Goal: Information Seeking & Learning: Learn about a topic

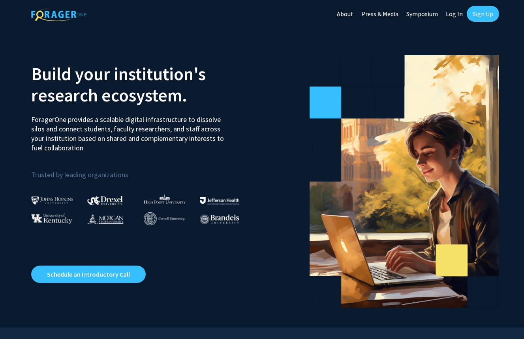
click at [456, 12] on link "Log In" at bounding box center [454, 14] width 25 height 28
select select
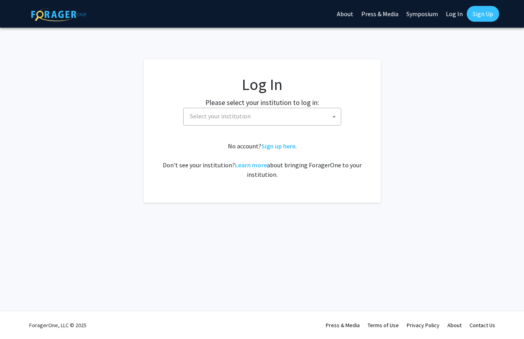
click at [302, 113] on span "Select your institution" at bounding box center [264, 116] width 154 height 16
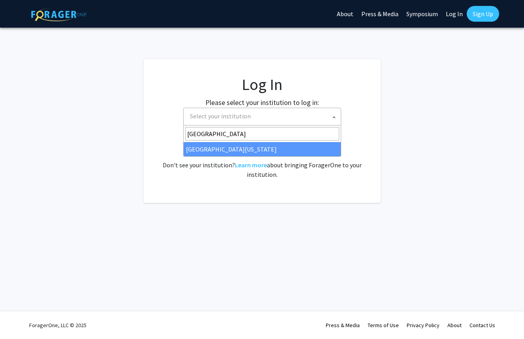
type input "[GEOGRAPHIC_DATA]"
select select "13"
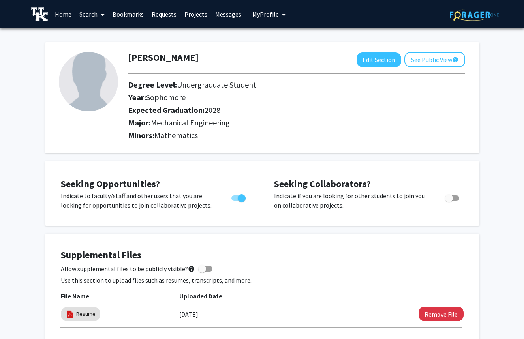
click at [91, 14] on link "Search" at bounding box center [91, 14] width 33 height 28
click at [151, 10] on link "Requests" at bounding box center [164, 14] width 33 height 28
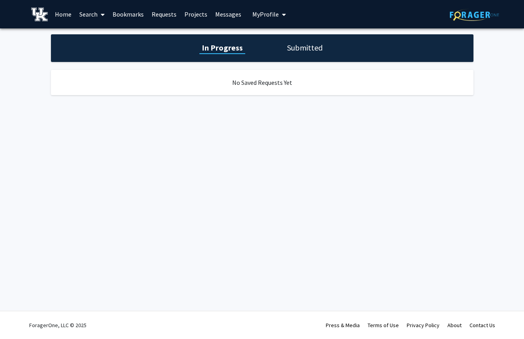
click at [187, 13] on link "Projects" at bounding box center [196, 14] width 31 height 28
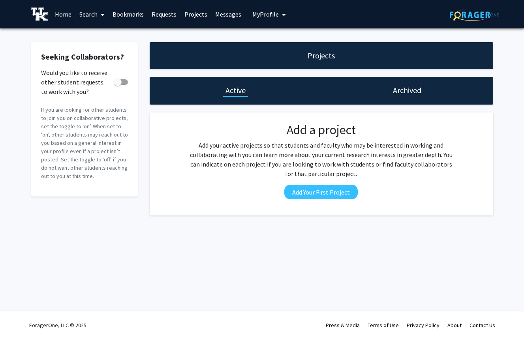
click at [64, 19] on link "Home" at bounding box center [63, 14] width 25 height 28
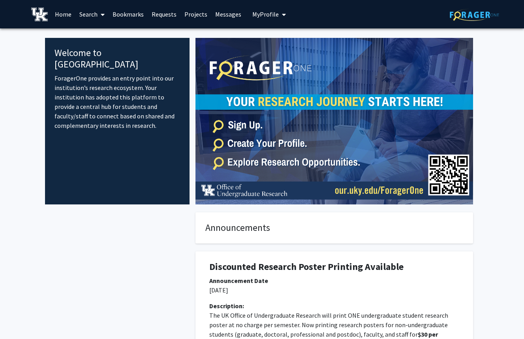
click at [95, 11] on link "Search" at bounding box center [91, 14] width 33 height 28
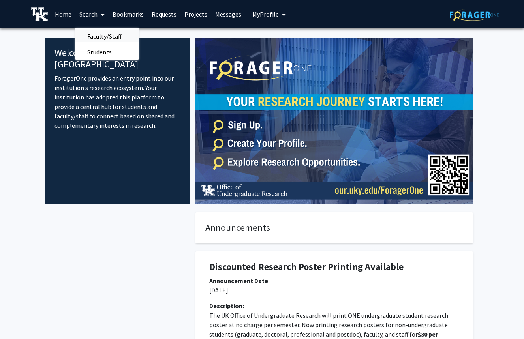
click at [100, 34] on span "Faculty/Staff" at bounding box center [104, 36] width 58 height 16
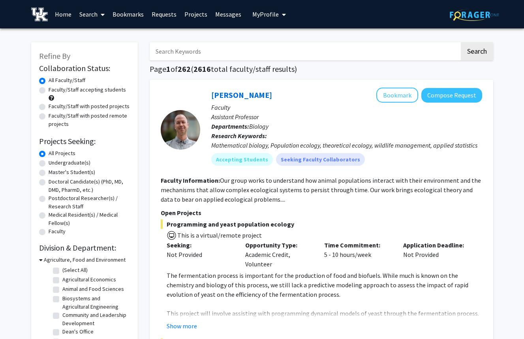
click at [49, 163] on label "Undergraduate(s)" at bounding box center [70, 163] width 42 height 8
click at [49, 163] on input "Undergraduate(s)" at bounding box center [51, 161] width 5 height 5
radio input "true"
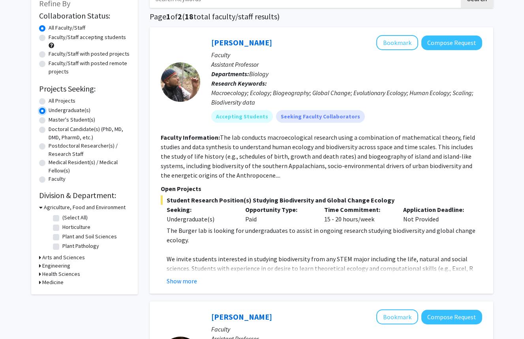
scroll to position [55, 0]
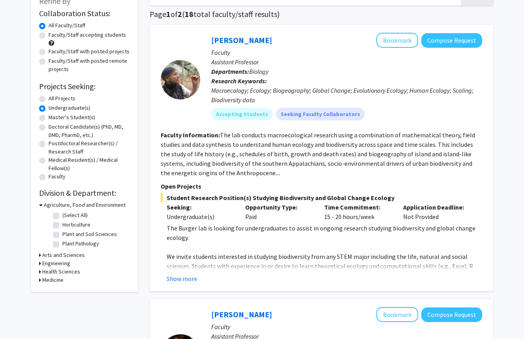
click at [38, 263] on div "Refine By Collaboration Status: Collaboration Status All Faculty/Staff Collabor…" at bounding box center [84, 139] width 107 height 305
click at [41, 264] on icon at bounding box center [40, 264] width 2 height 8
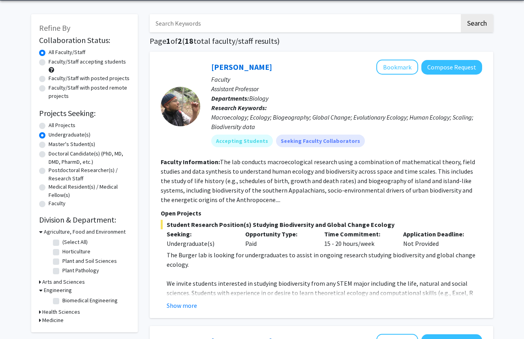
scroll to position [25, 0]
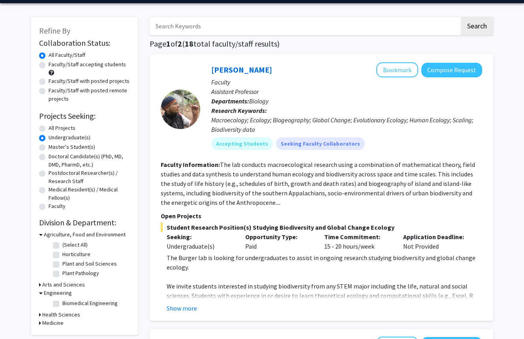
click at [49, 130] on label "All Projects" at bounding box center [62, 128] width 27 height 8
click at [49, 129] on input "All Projects" at bounding box center [51, 126] width 5 height 5
radio input "true"
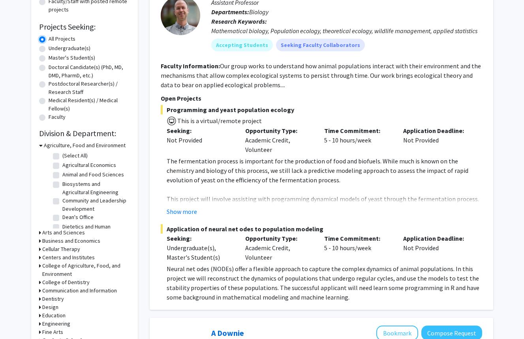
scroll to position [115, 0]
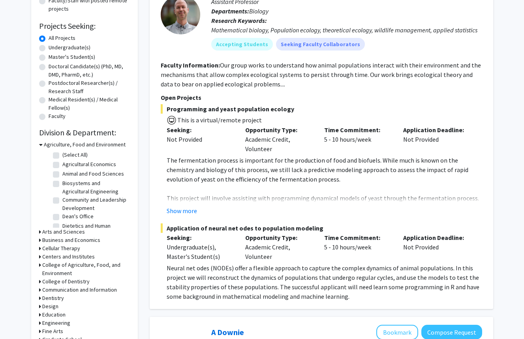
click at [40, 322] on icon at bounding box center [40, 323] width 2 height 8
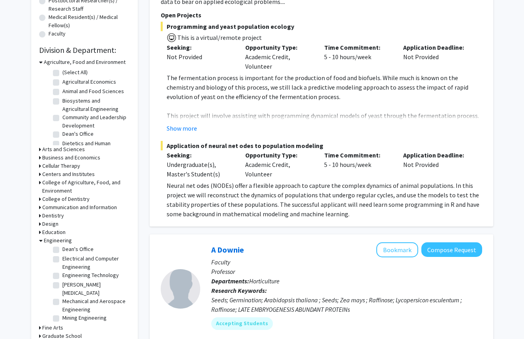
scroll to position [60, 0]
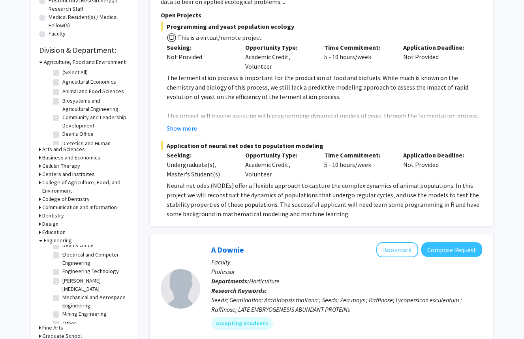
click at [62, 294] on label "Mechanical and Aerospace Engineering" at bounding box center [95, 302] width 66 height 17
click at [62, 294] on input "Mechanical and Aerospace Engineering" at bounding box center [64, 296] width 5 height 5
checkbox input "true"
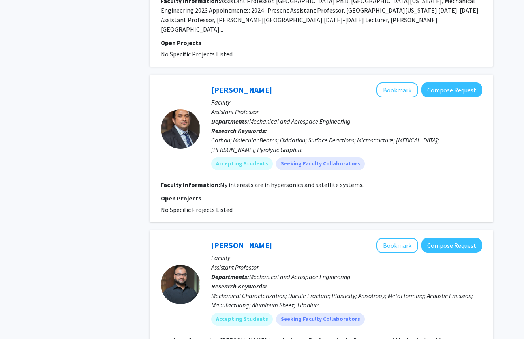
scroll to position [1545, 0]
